Goal: Information Seeking & Learning: Check status

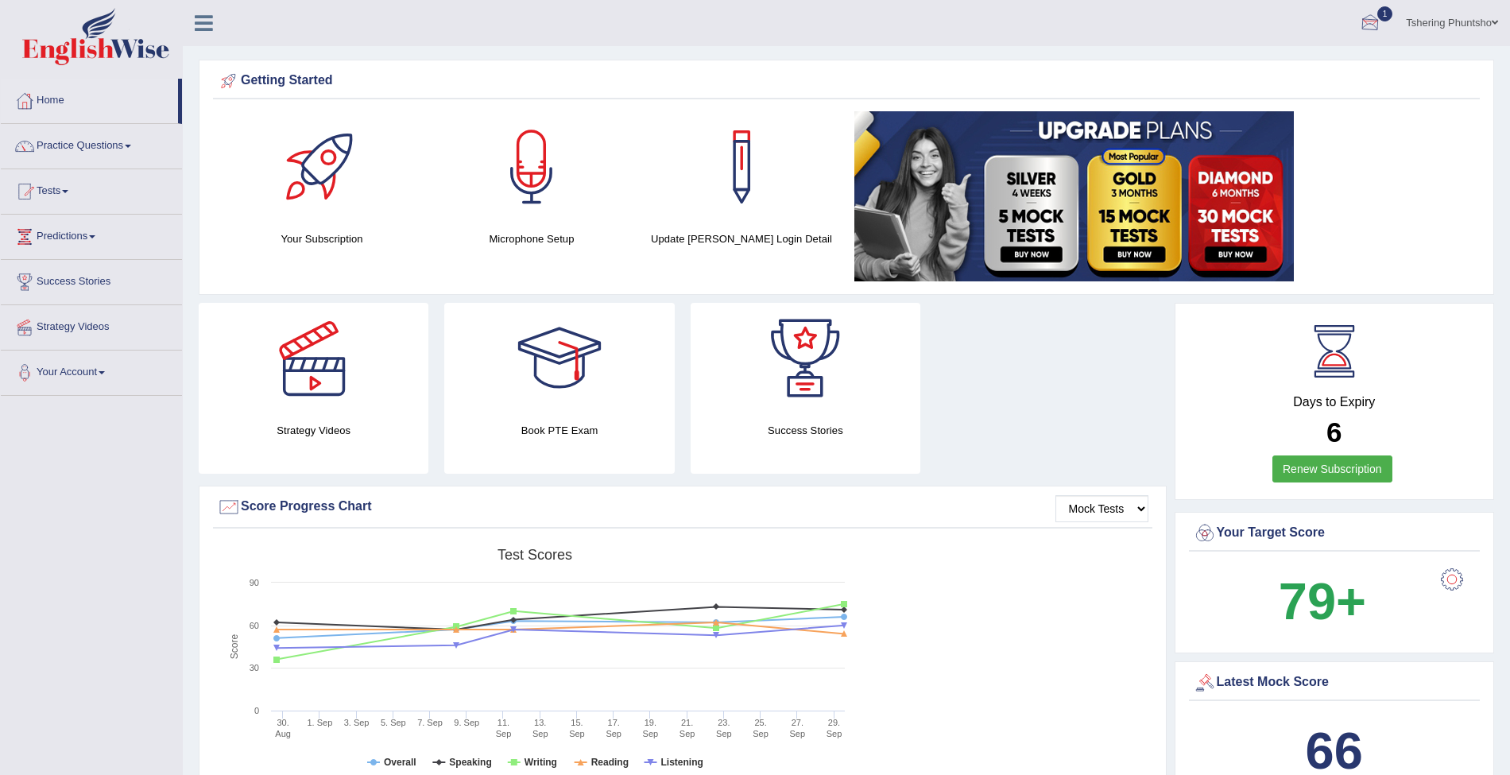
click at [1370, 17] on div at bounding box center [1370, 24] width 24 height 24
click at [1288, 113] on strong "See All Alerts" at bounding box center [1270, 112] width 71 height 13
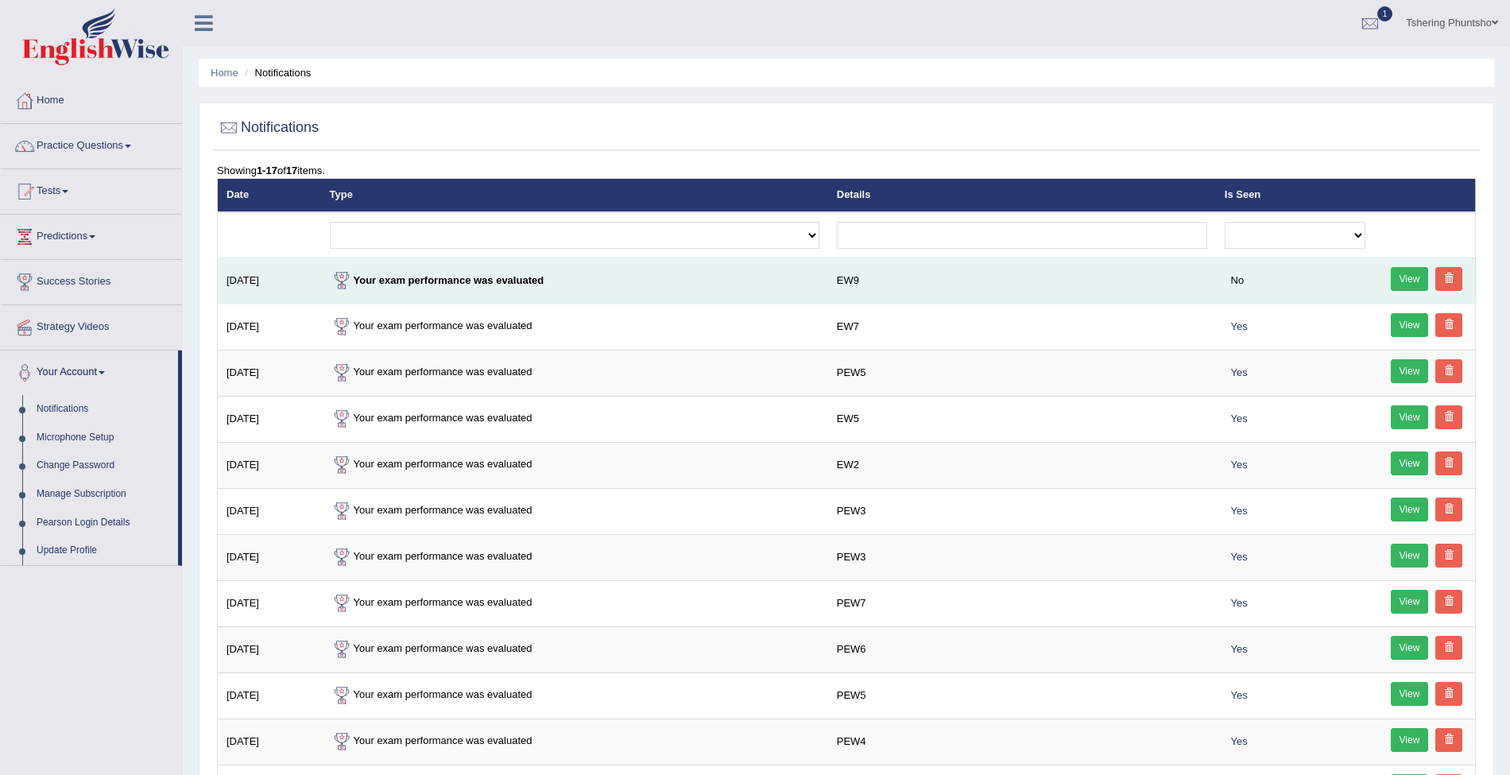
click at [1406, 275] on link "View" at bounding box center [1409, 279] width 38 height 24
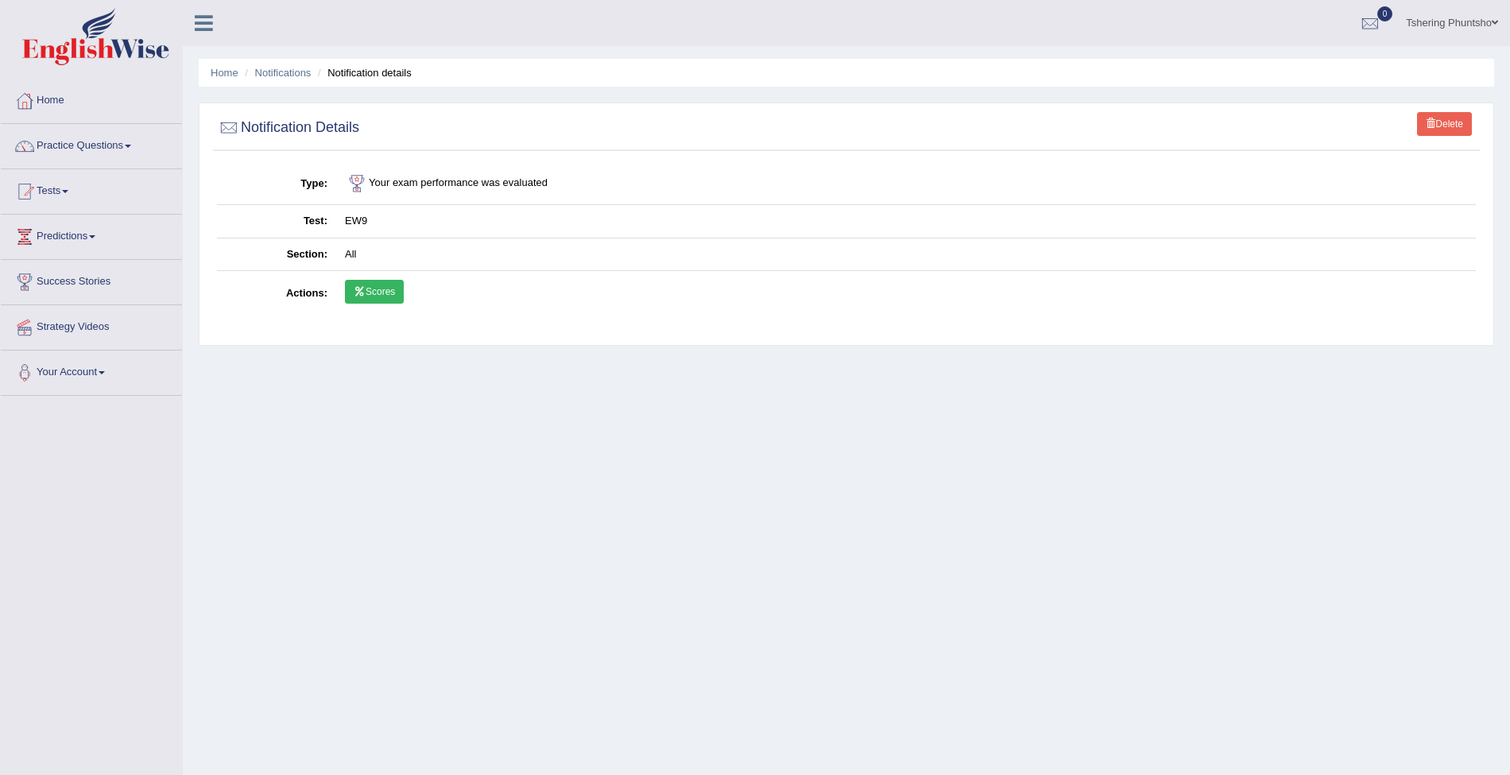
click at [373, 290] on link "Scores" at bounding box center [374, 292] width 59 height 24
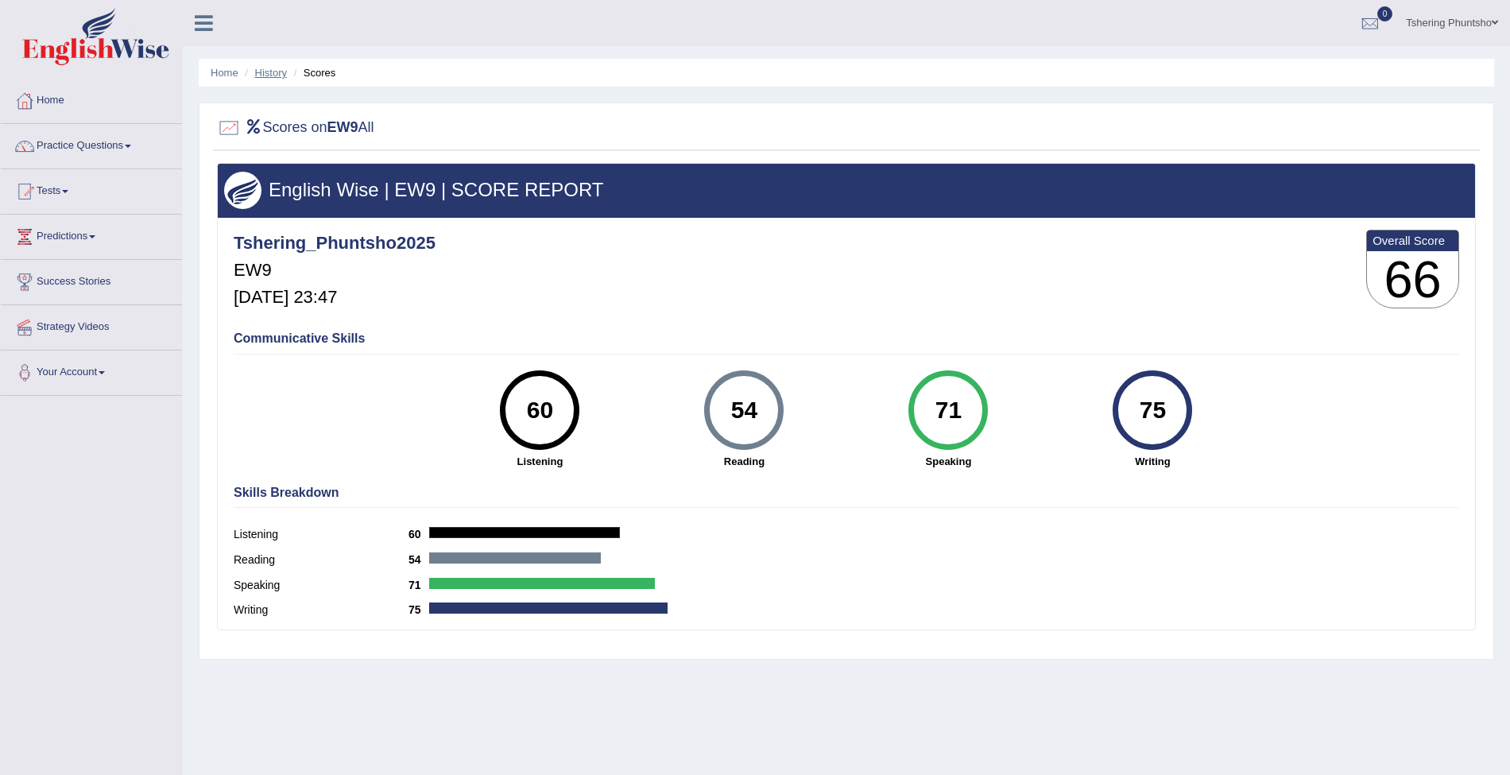
click at [280, 67] on link "History" at bounding box center [271, 73] width 32 height 12
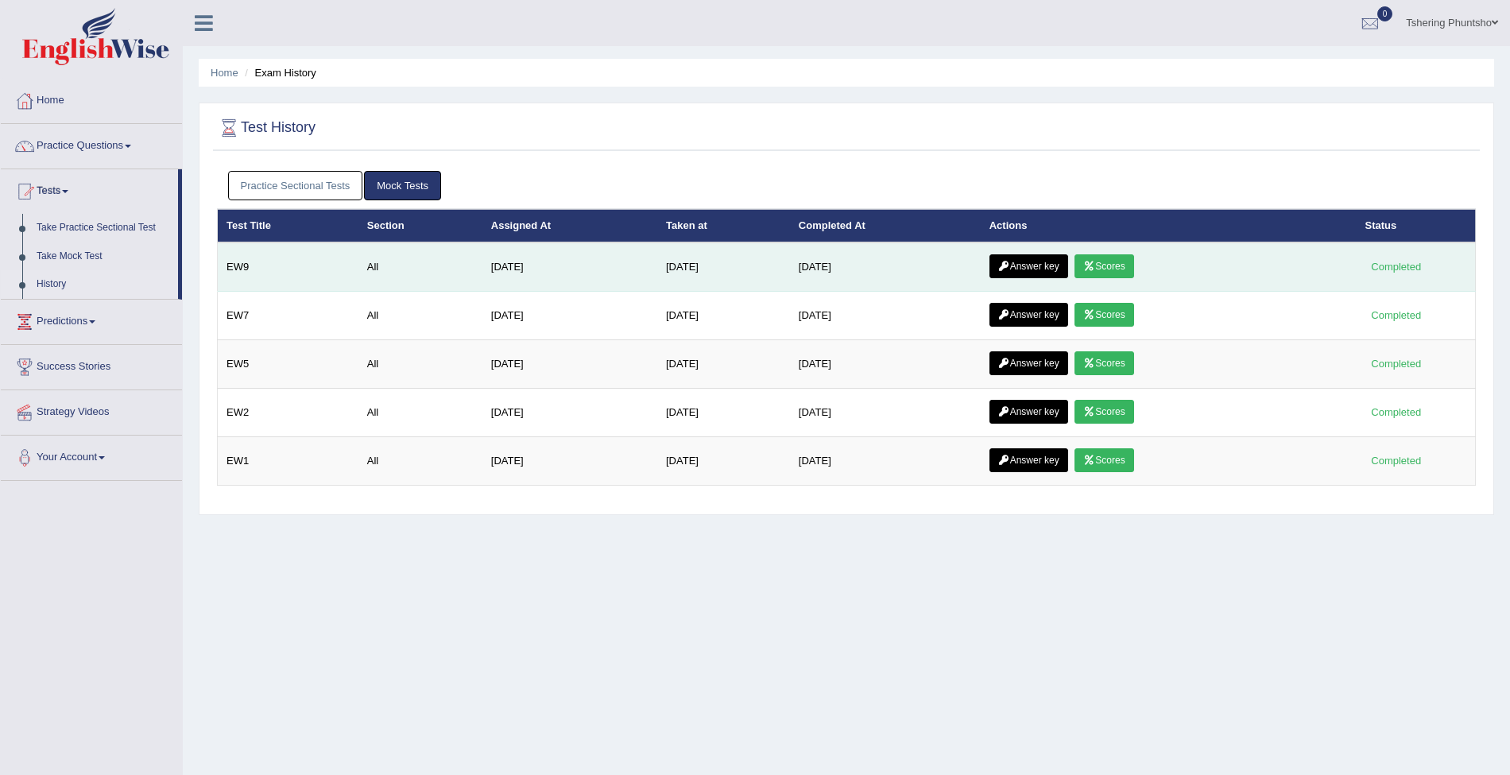
click at [1055, 261] on link "Answer key" at bounding box center [1028, 266] width 79 height 24
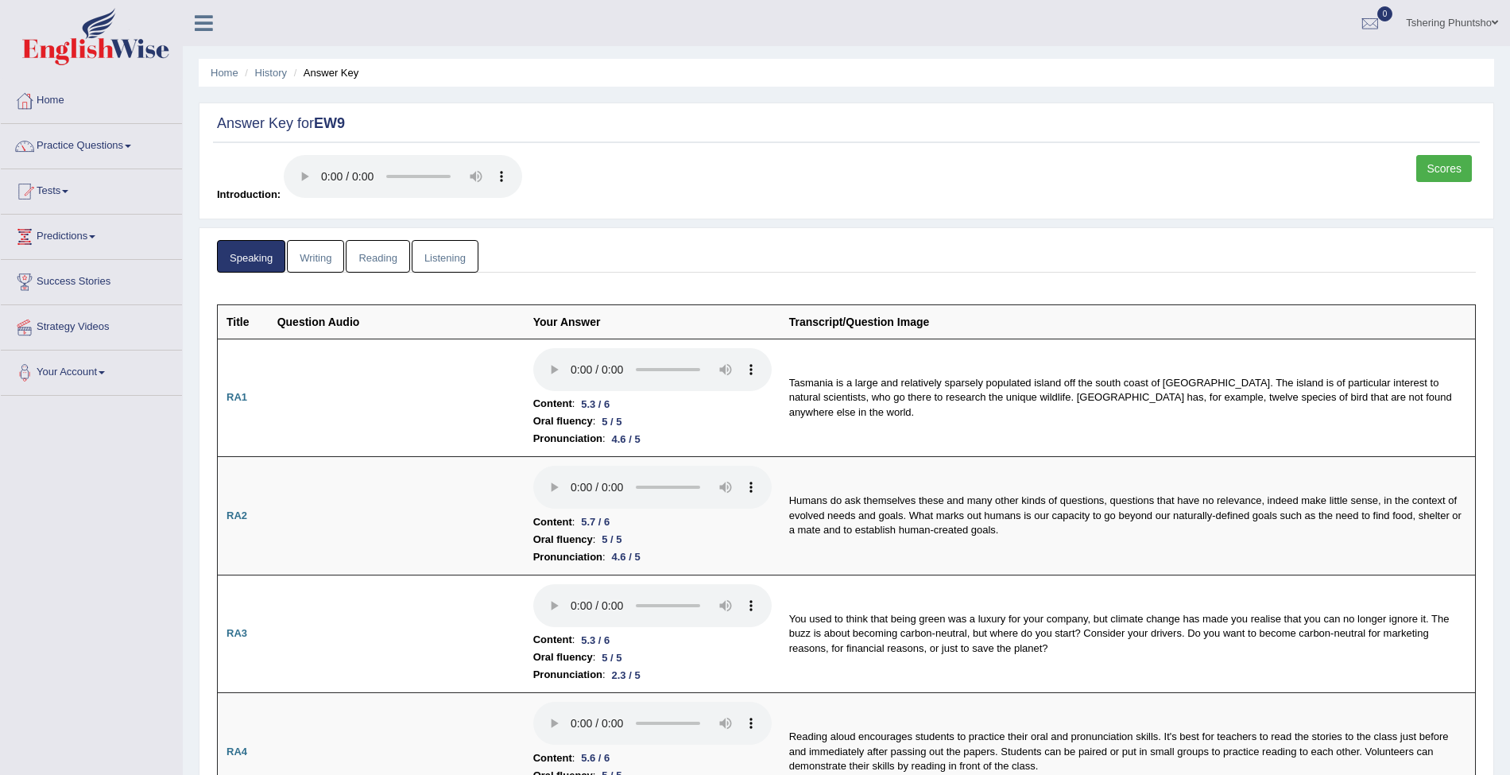
click at [311, 250] on link "Writing" at bounding box center [315, 256] width 57 height 33
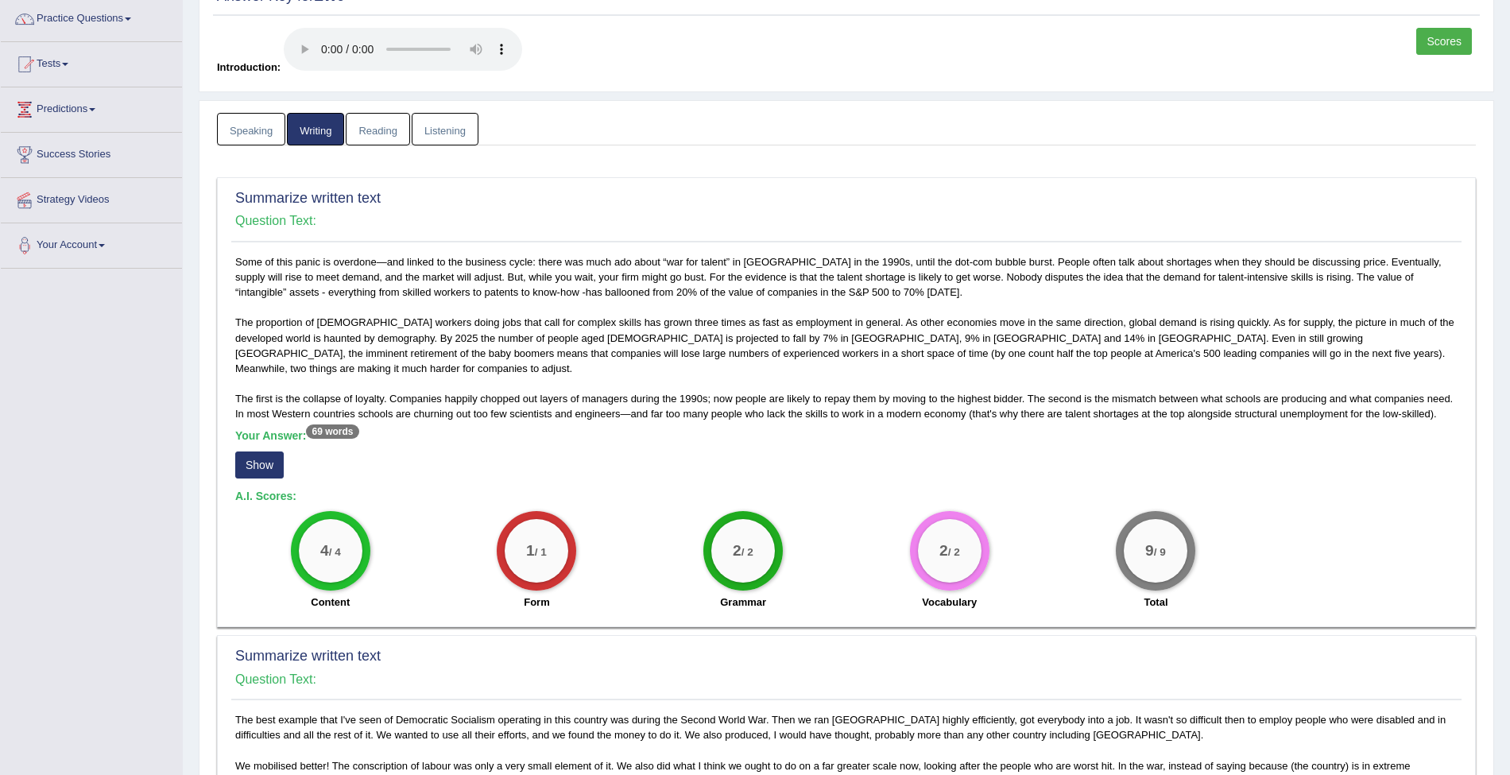
scroll to position [169, 0]
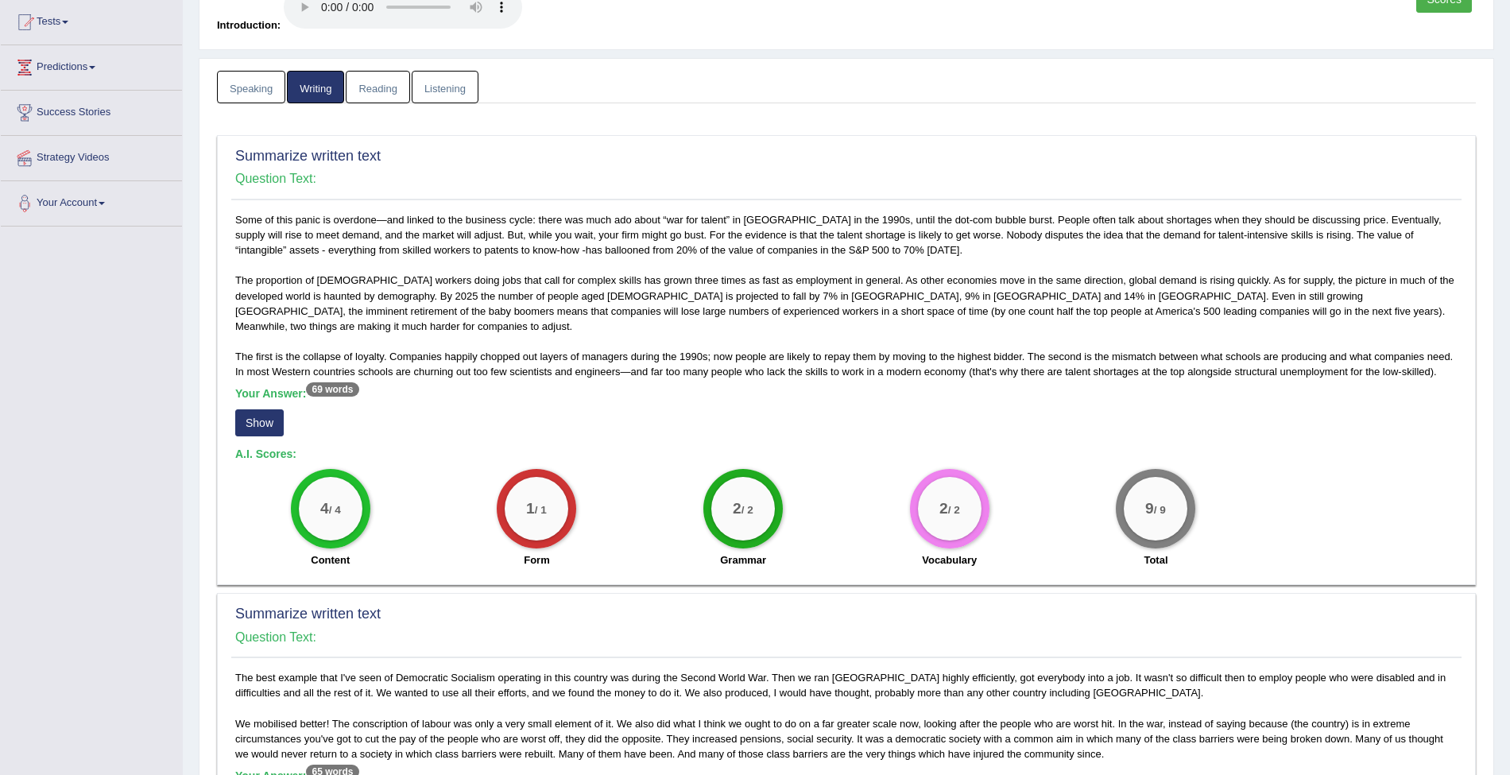
click at [752, 554] on div "Some of this panic is overdone—and linked to the business cycle: there was much…" at bounding box center [846, 394] width 1230 height 364
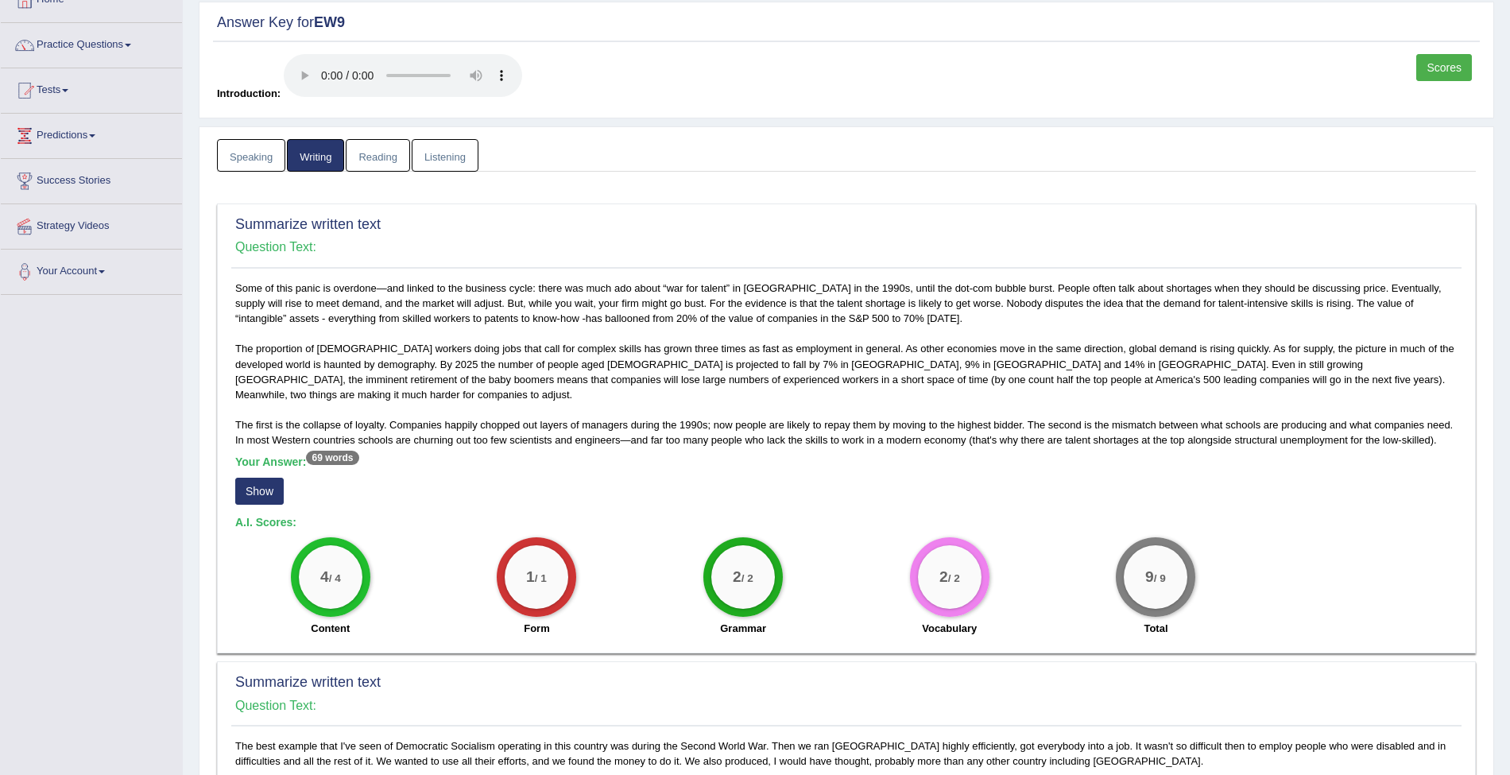
scroll to position [0, 0]
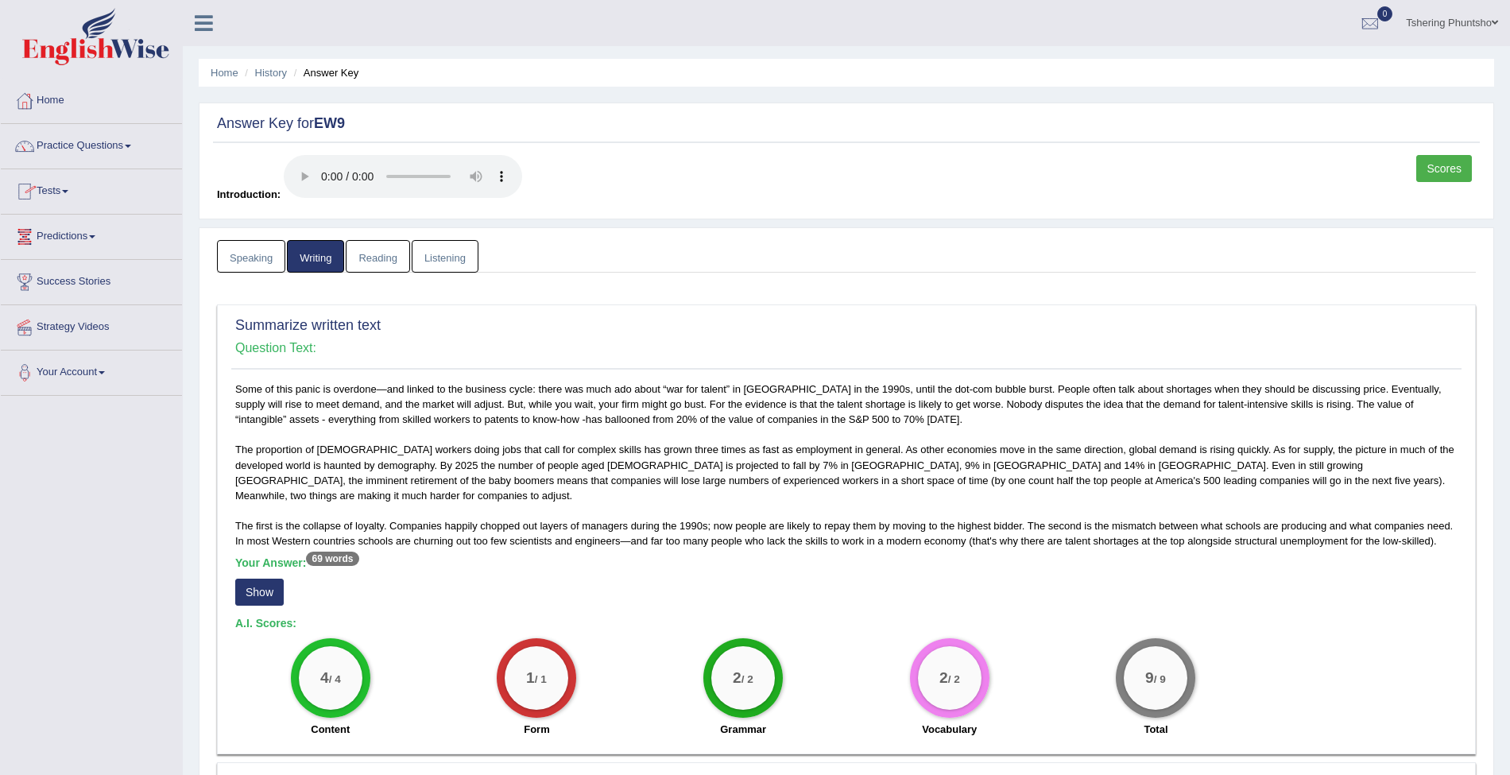
click at [392, 248] on link "Reading" at bounding box center [378, 256] width 64 height 33
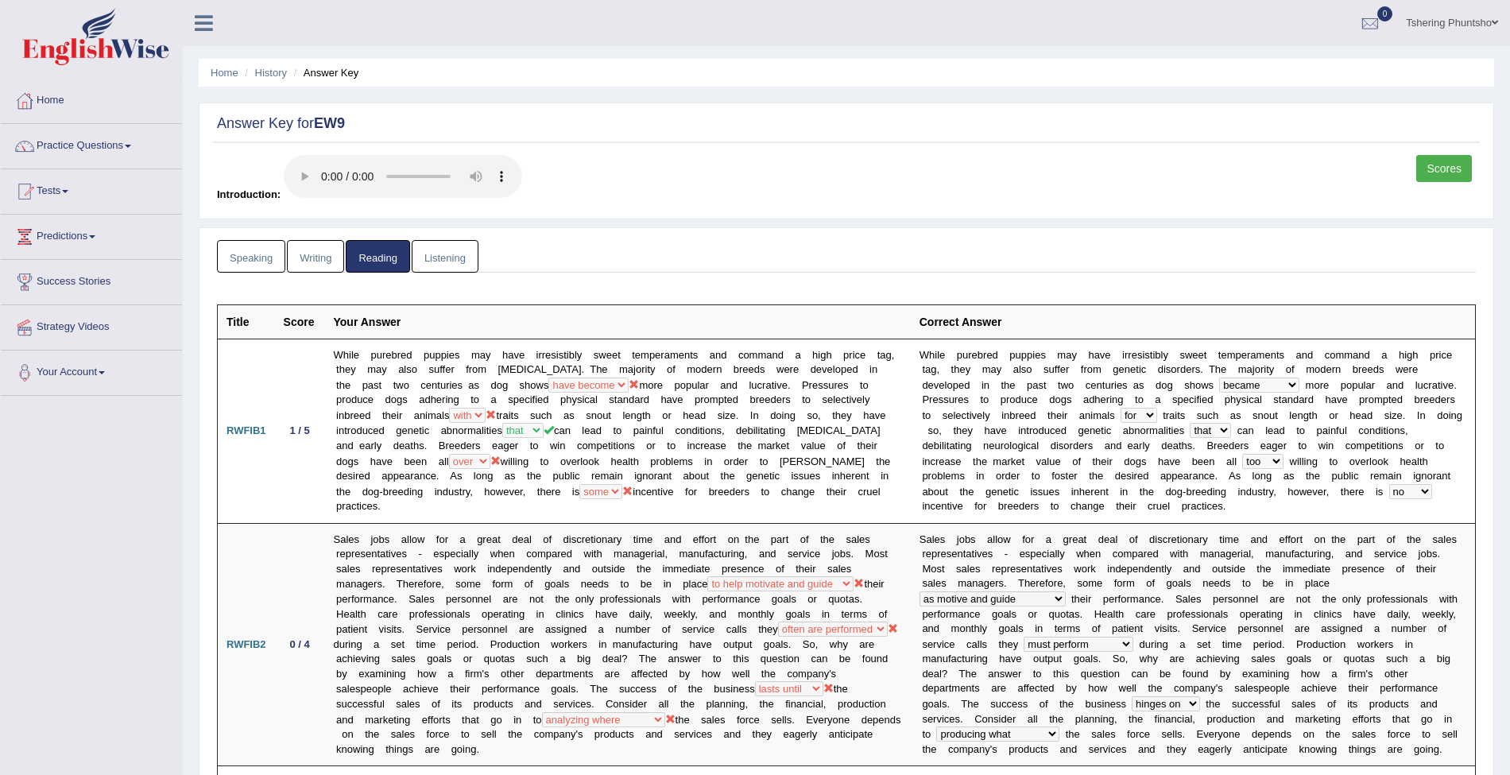
click at [458, 248] on link "Listening" at bounding box center [445, 256] width 67 height 33
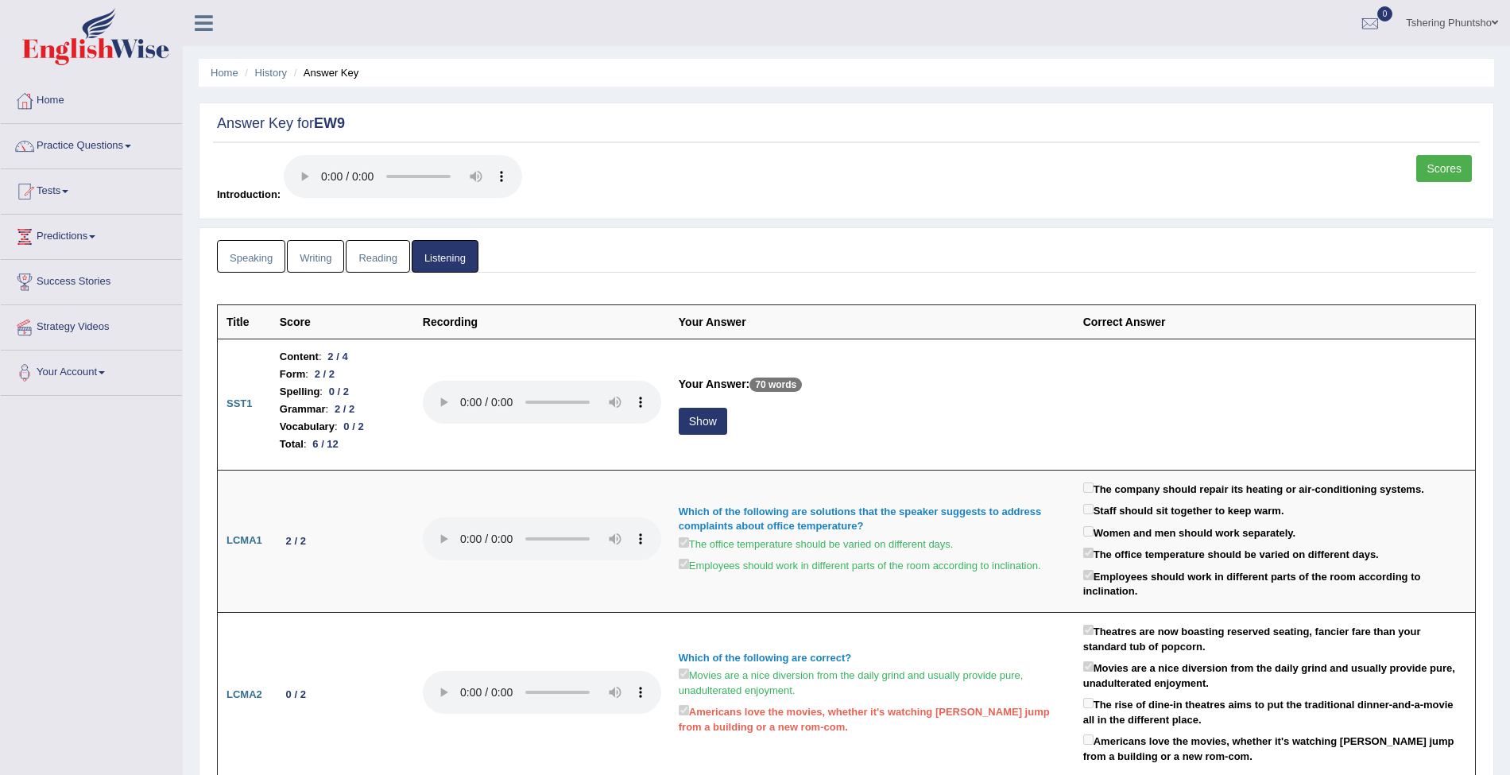
click at [1468, 23] on link "Tshering Phuntsho" at bounding box center [1452, 20] width 116 height 41
click at [1406, 213] on link "Log out" at bounding box center [1422, 222] width 172 height 37
